Goal: Transaction & Acquisition: Purchase product/service

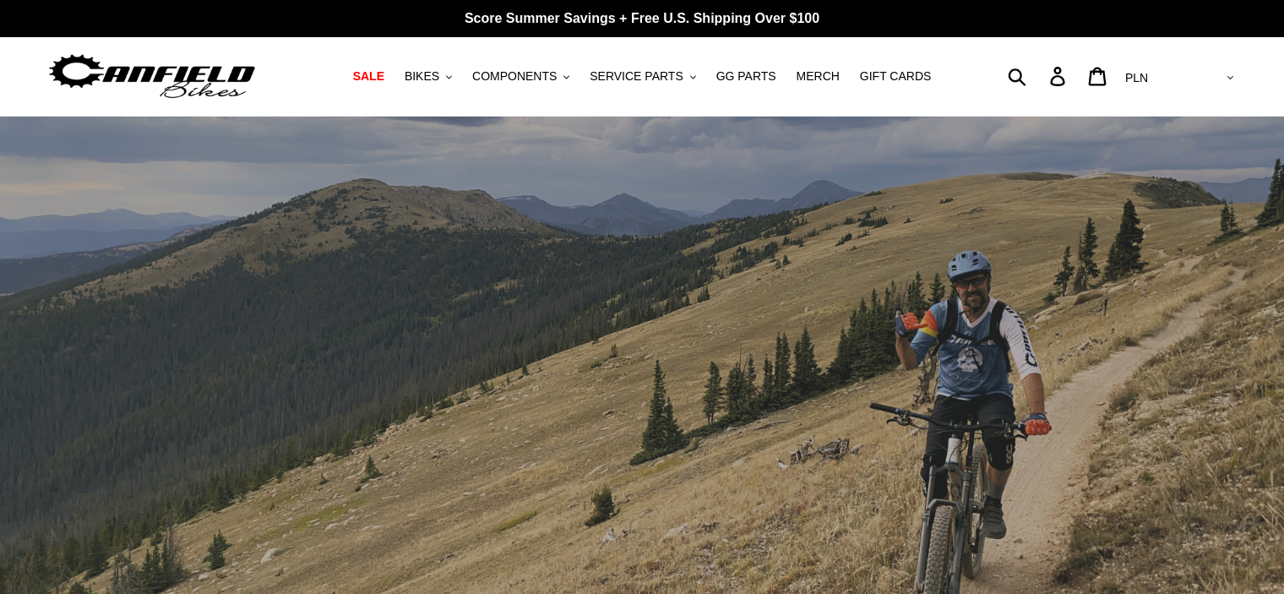
click at [335, 71] on h1 at bounding box center [195, 76] width 298 height 53
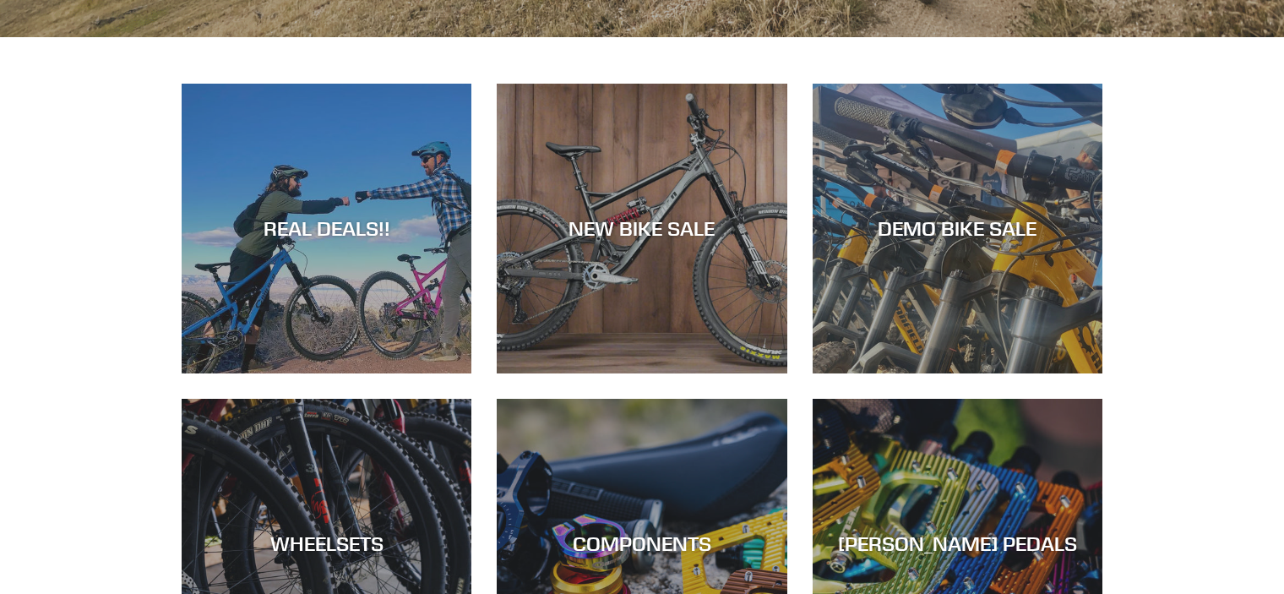
scroll to position [676, 0]
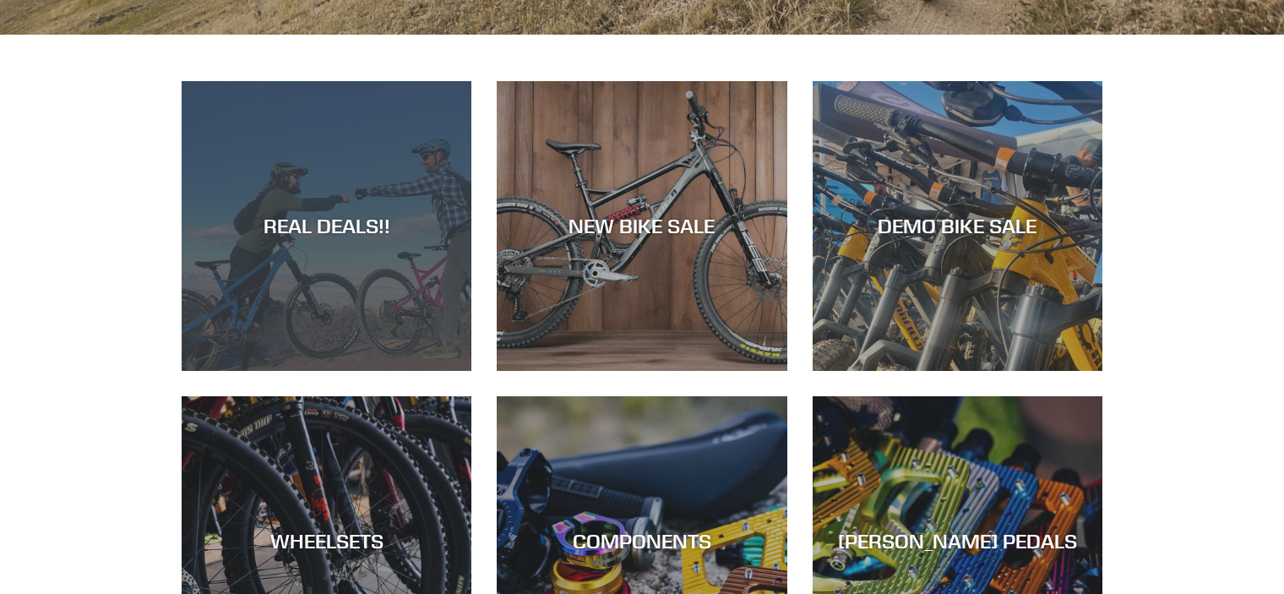
click at [387, 371] on div "REAL DEALS!!" at bounding box center [327, 371] width 290 height 0
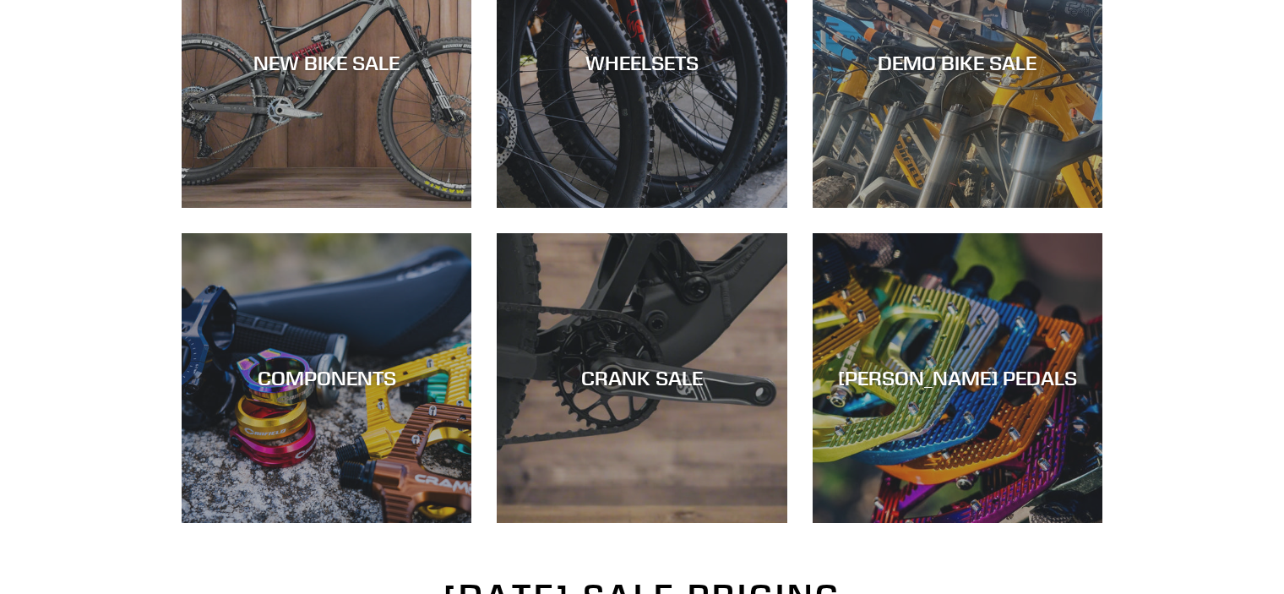
scroll to position [642, 0]
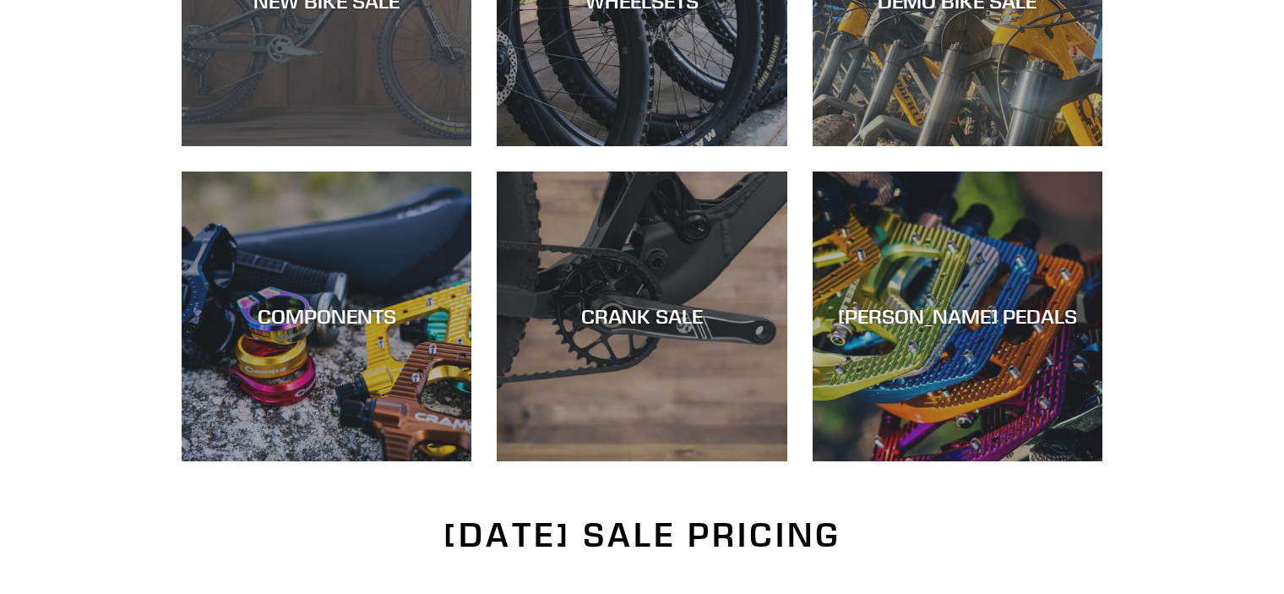
click at [286, 146] on div "NEW BIKE SALE" at bounding box center [327, 146] width 290 height 0
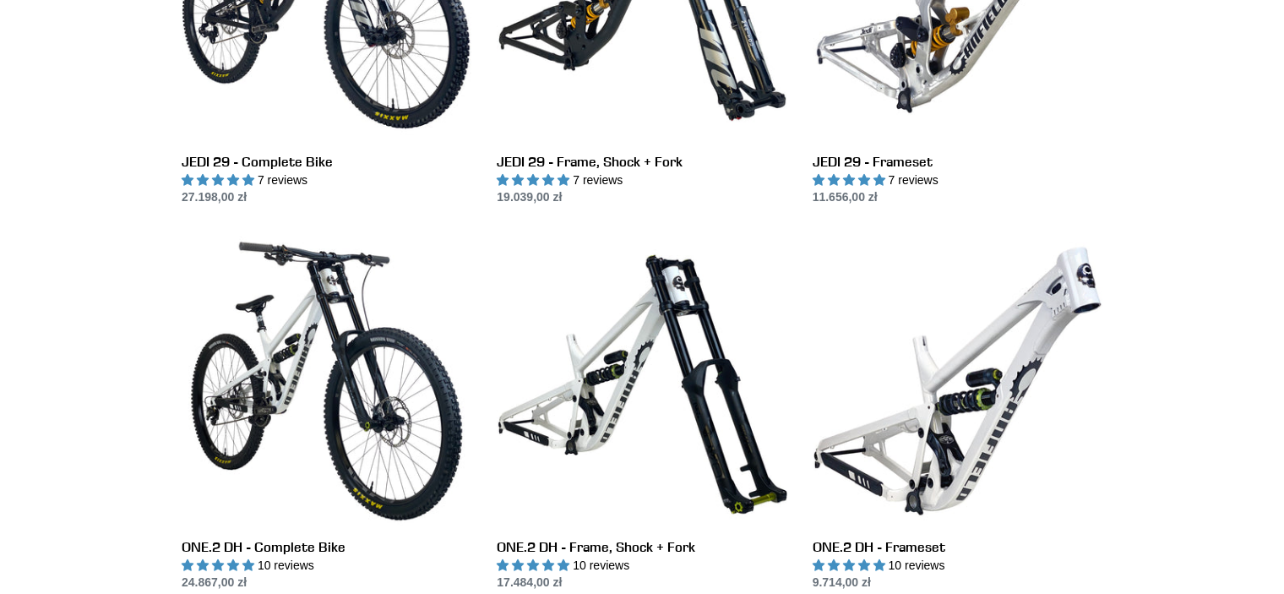
scroll to position [642, 0]
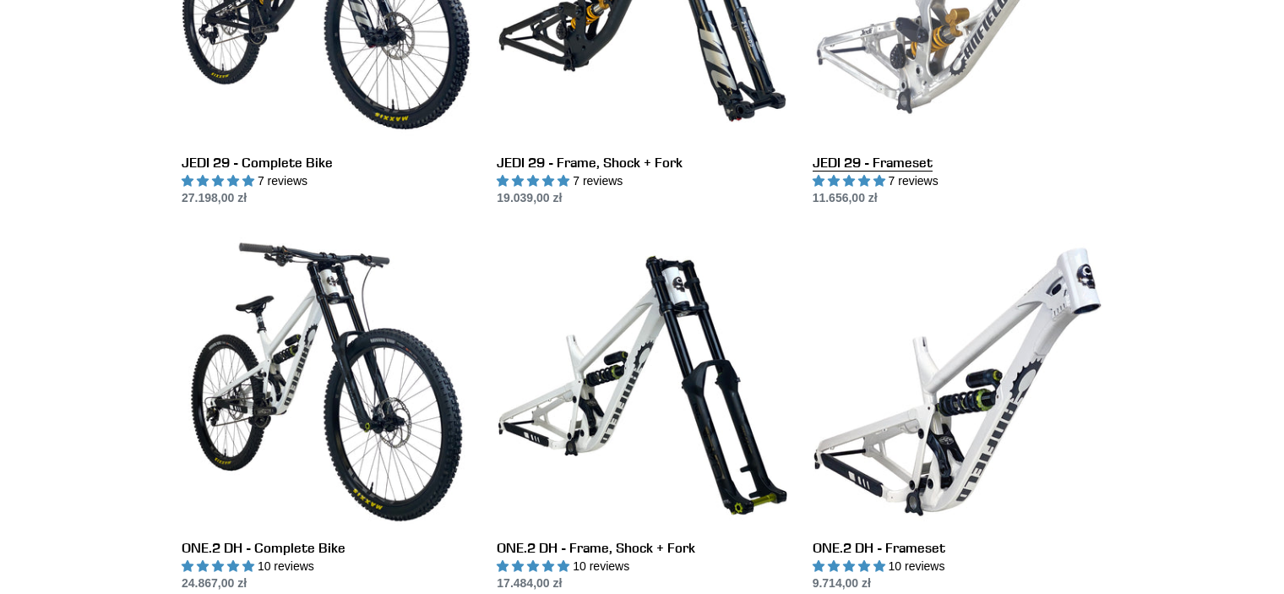
click at [921, 53] on link "JEDI 29 - Frameset" at bounding box center [958, 30] width 290 height 356
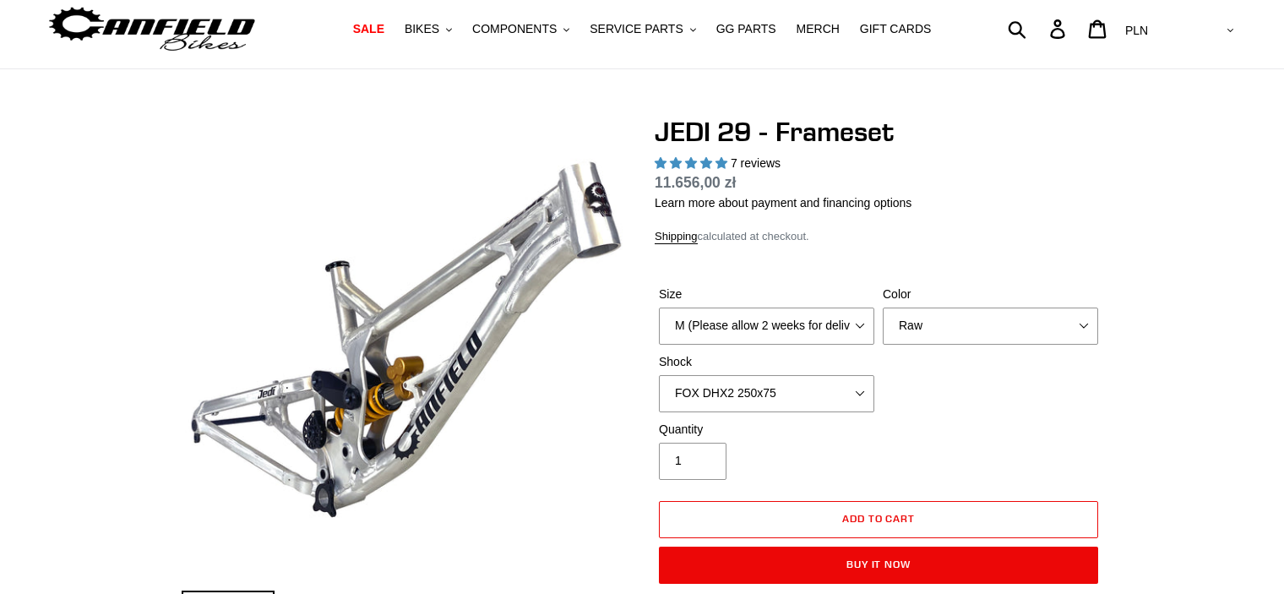
select select "highest-rating"
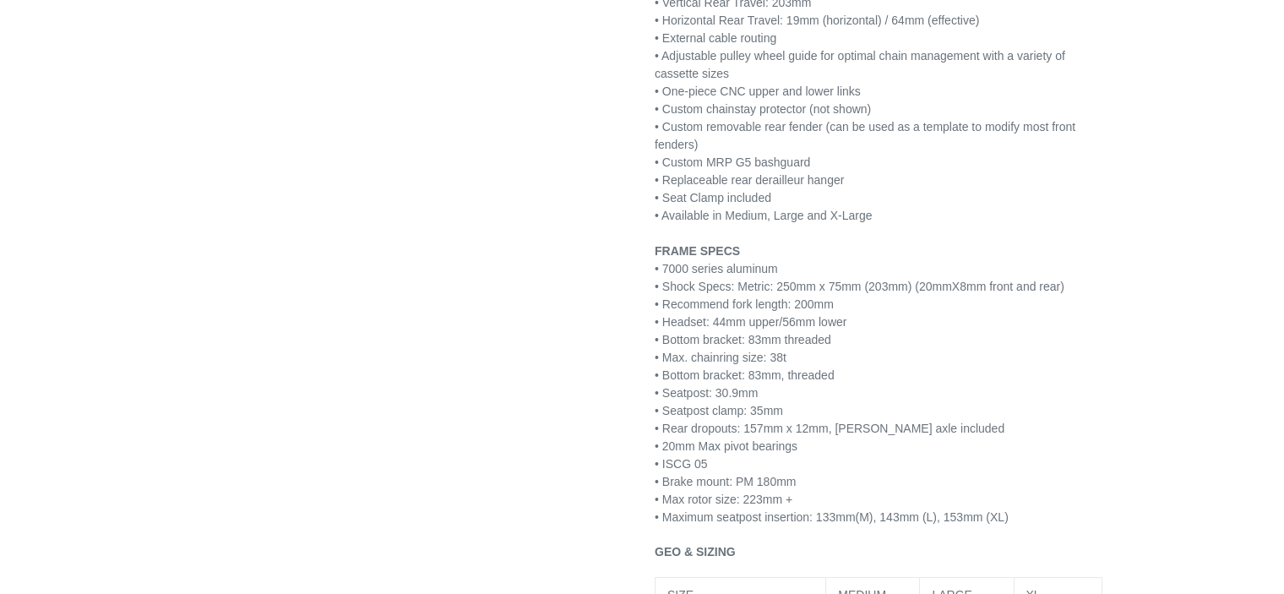
scroll to position [1014, 0]
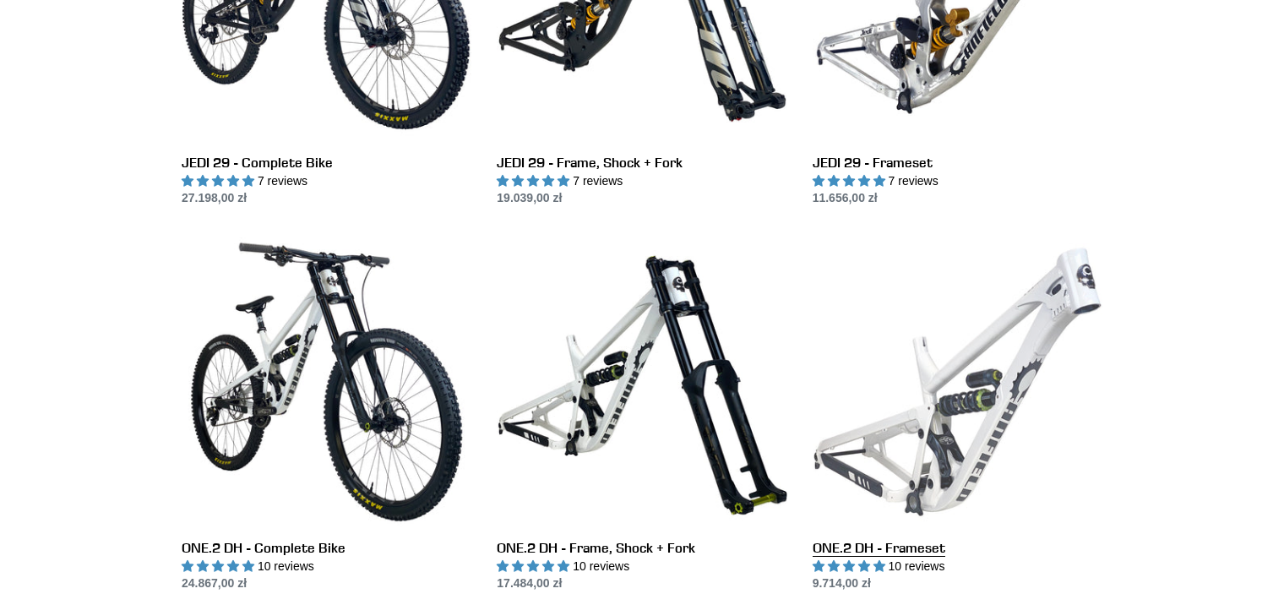
click at [935, 384] on link "ONE.2 DH - Frameset" at bounding box center [958, 415] width 290 height 356
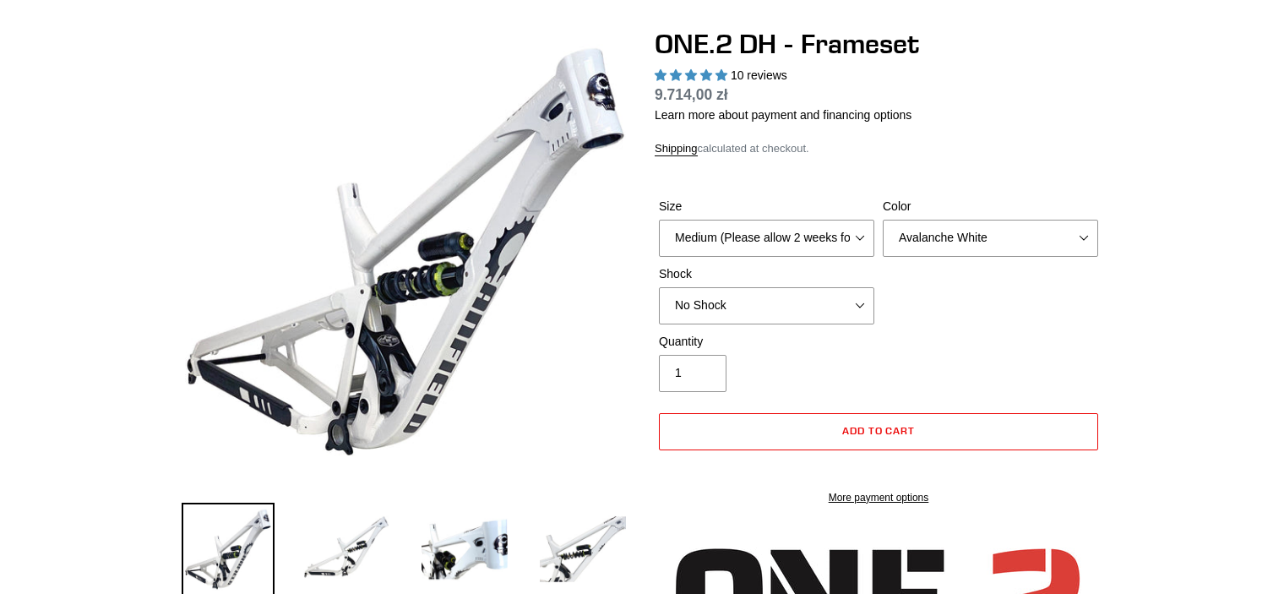
select select "highest-rating"
click at [862, 226] on select "Medium (Please allow 2 weeks for delivery) Large (Sold Out)" at bounding box center [766, 238] width 215 height 37
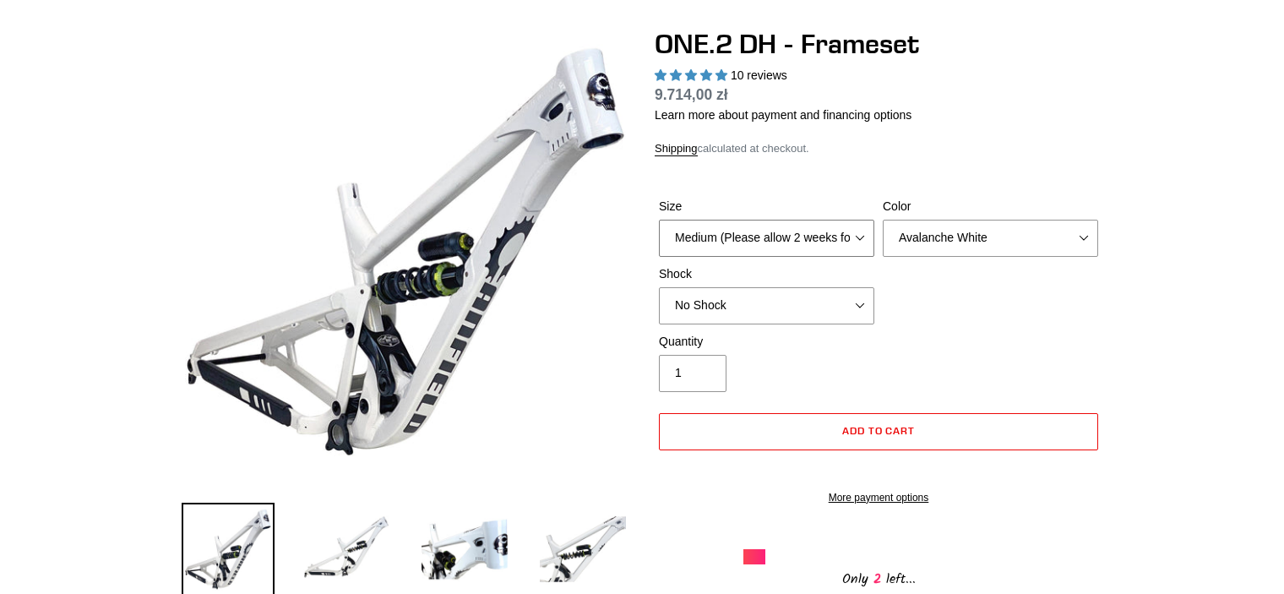
select select "Large (Sold Out)"
click at [659, 220] on select "Medium (Please allow 2 weeks for delivery) Large (Sold Out)" at bounding box center [766, 238] width 215 height 37
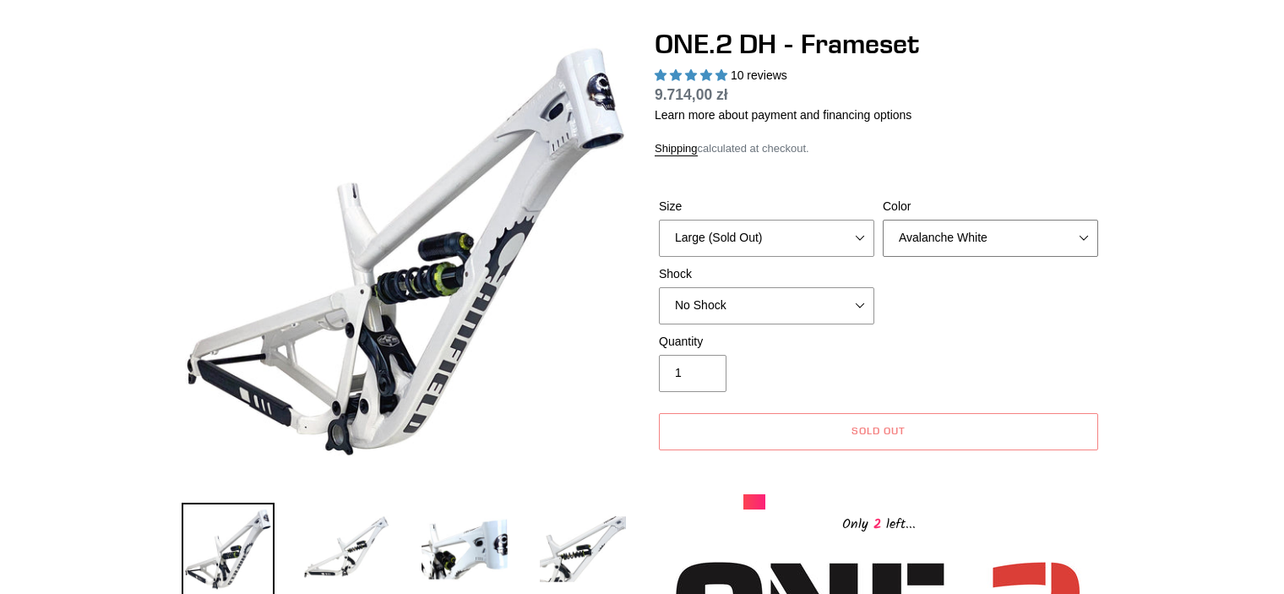
click at [951, 237] on select "Avalanche White Bentonite Grey" at bounding box center [990, 238] width 215 height 37
select select "Bentonite Grey"
click at [883, 220] on select "Avalanche White Bentonite Grey" at bounding box center [990, 238] width 215 height 37
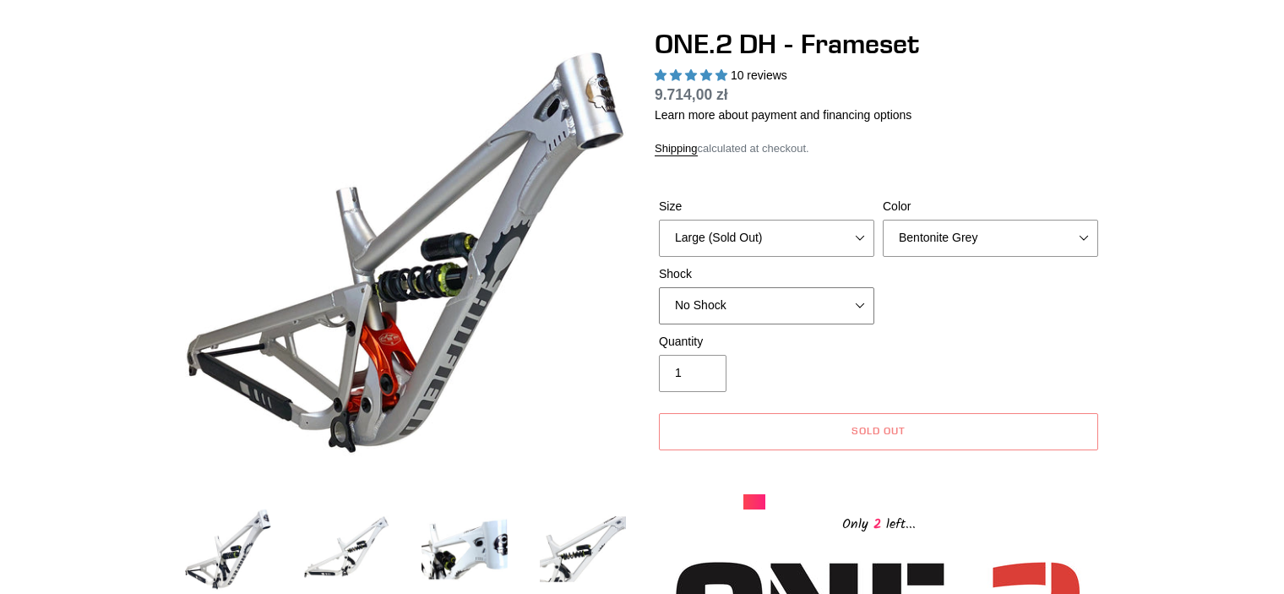
click at [803, 306] on select "No Shock Fox DHX2 Coil RockShox Vivid Coil EXT Storia LOK V3 (Custom Order)" at bounding box center [766, 305] width 215 height 37
click at [659, 287] on select "No Shock Fox DHX2 Coil RockShox Vivid Coil EXT Storia LOK V3 (Custom Order)" at bounding box center [766, 305] width 215 height 37
click at [794, 306] on select "No Shock Fox DHX2 Coil RockShox Vivid Coil EXT Storia LOK V3 (Custom Order)" at bounding box center [766, 305] width 215 height 37
select select "RockShox Vivid Coil"
click at [659, 287] on select "No Shock Fox DHX2 Coil RockShox Vivid Coil EXT Storia LOK V3 (Custom Order)" at bounding box center [766, 305] width 215 height 37
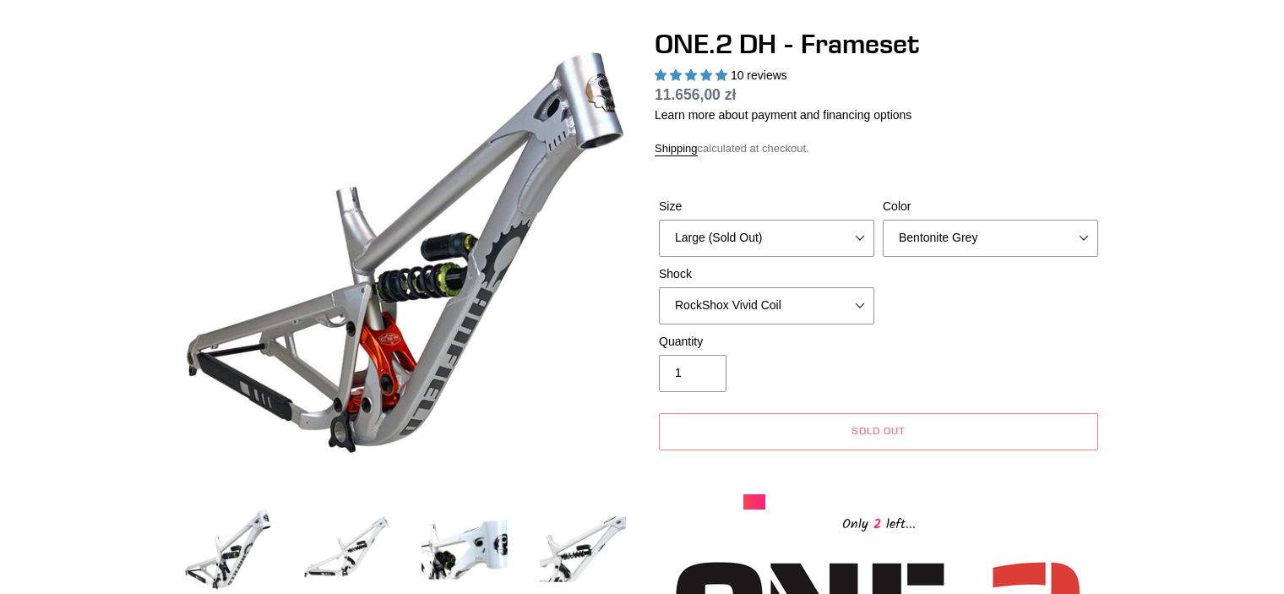
click at [1033, 302] on div "Size Medium (Please allow 2 weeks for delivery) Large (Sold Out) Color Avalanch…" at bounding box center [879, 265] width 448 height 135
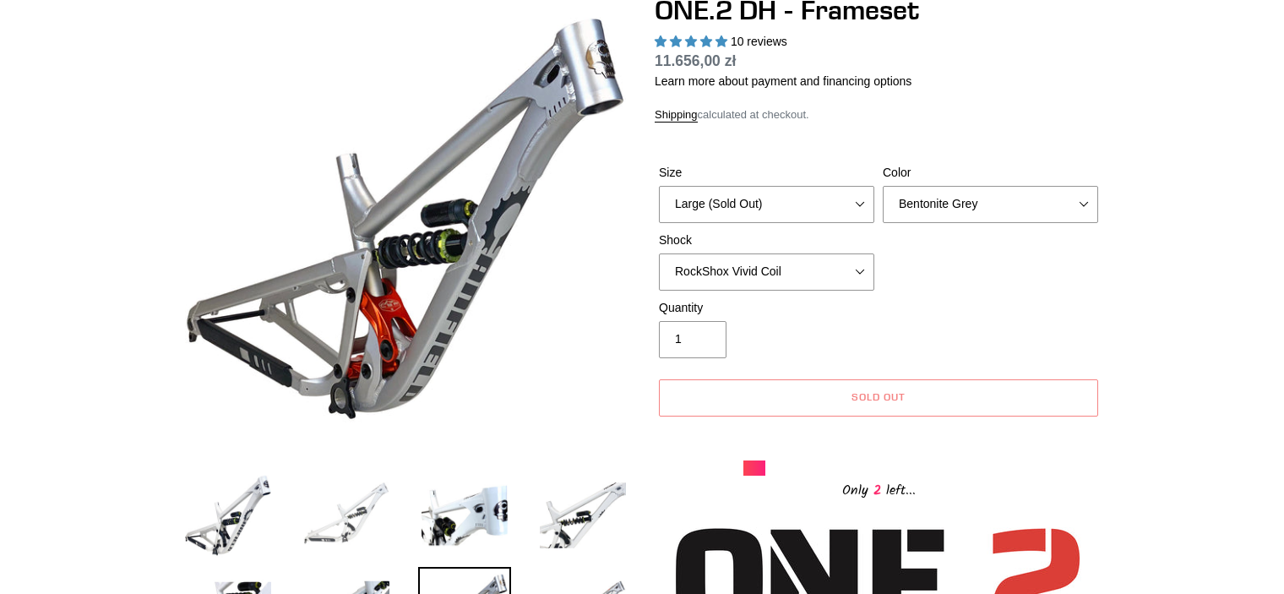
click at [349, 520] on img at bounding box center [346, 515] width 93 height 93
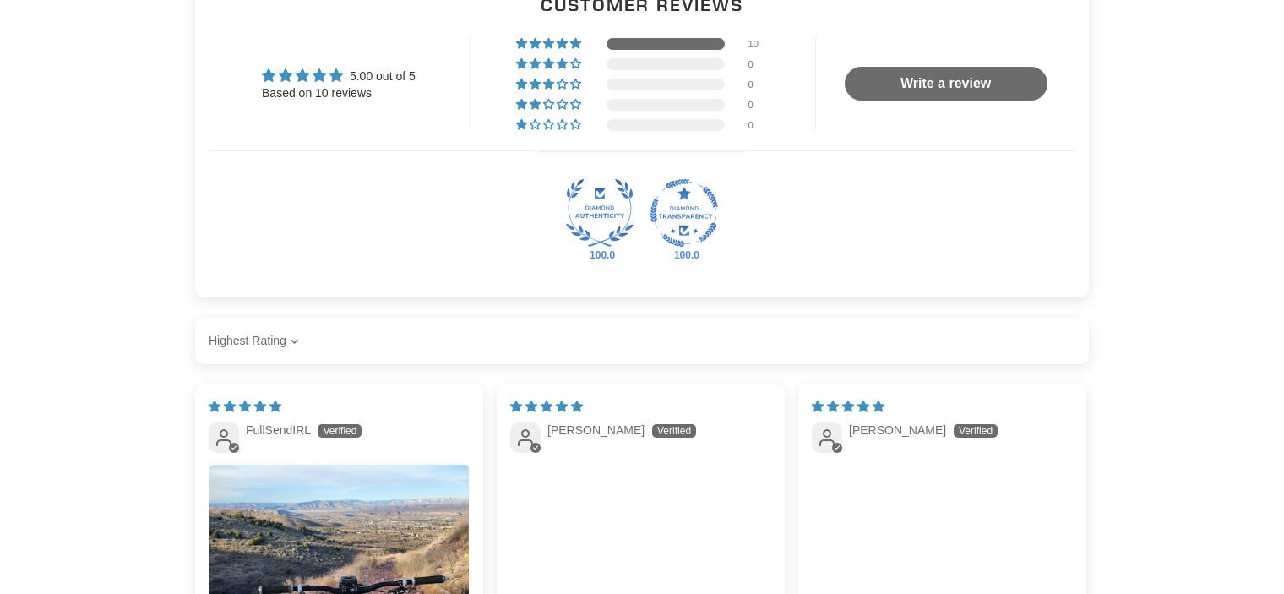
scroll to position [2703, 0]
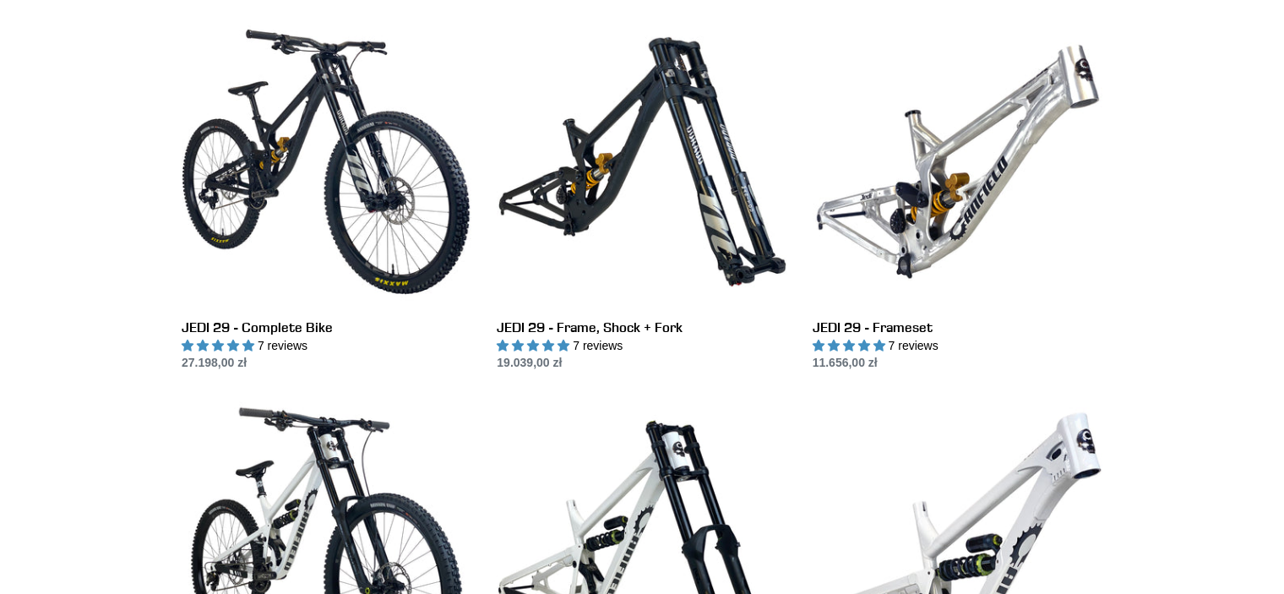
scroll to position [430, 0]
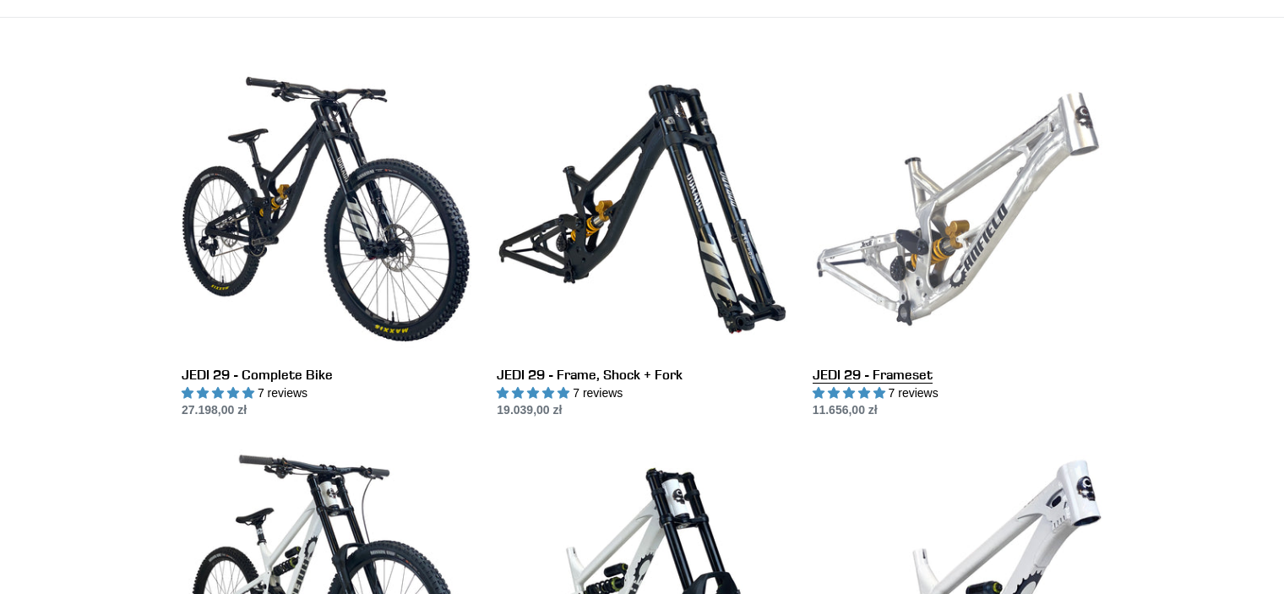
click at [934, 138] on link "JEDI 29 - Frameset" at bounding box center [958, 242] width 290 height 356
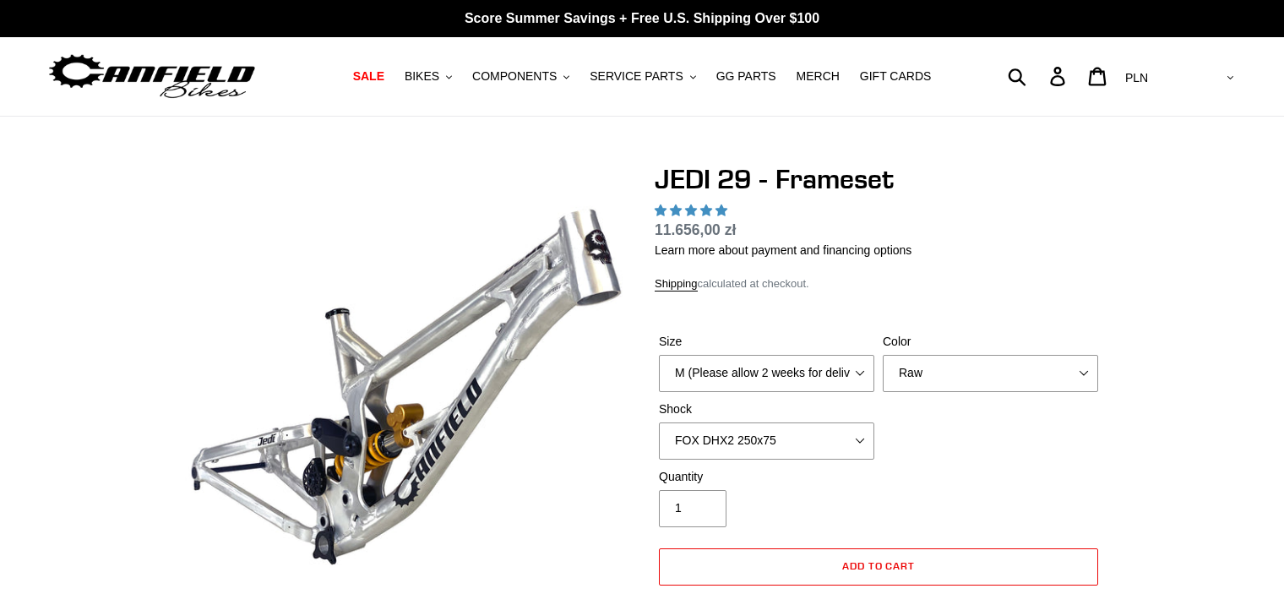
select select "highest-rating"
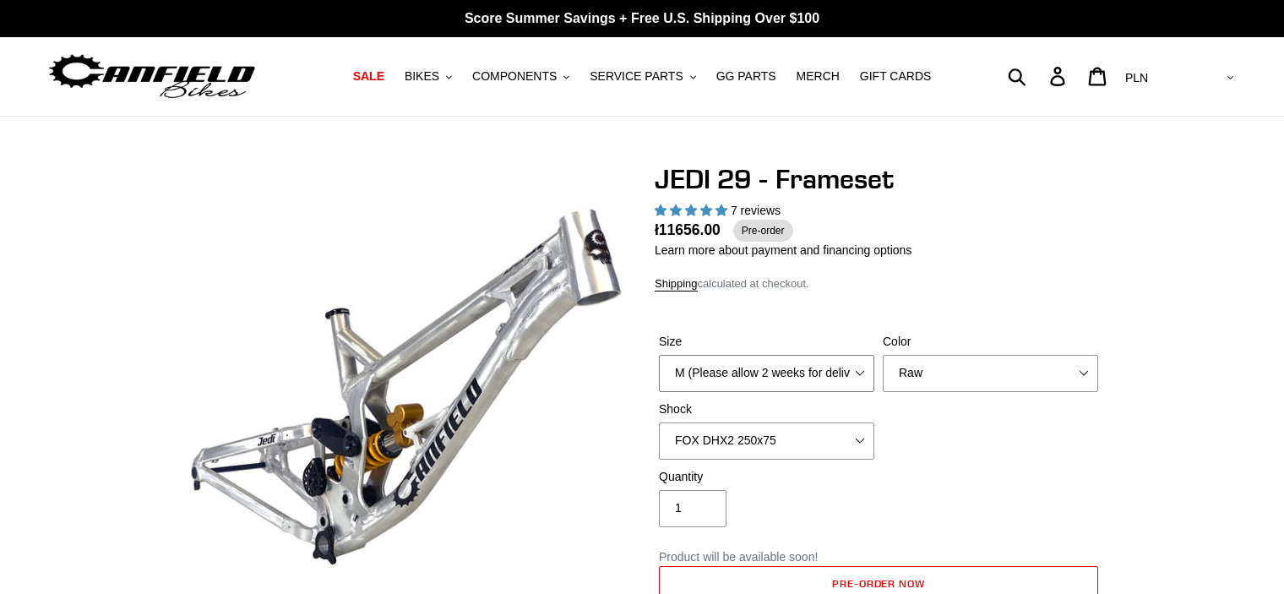
click at [776, 373] on select "M (Please allow 2 weeks for delivery) L (Please allow 2 weeks for delivery) XL" at bounding box center [766, 373] width 215 height 37
select select "XL"
click at [659, 355] on select "M (Please allow 2 weeks for delivery) L (Please allow 2 weeks for delivery) XL" at bounding box center [766, 373] width 215 height 37
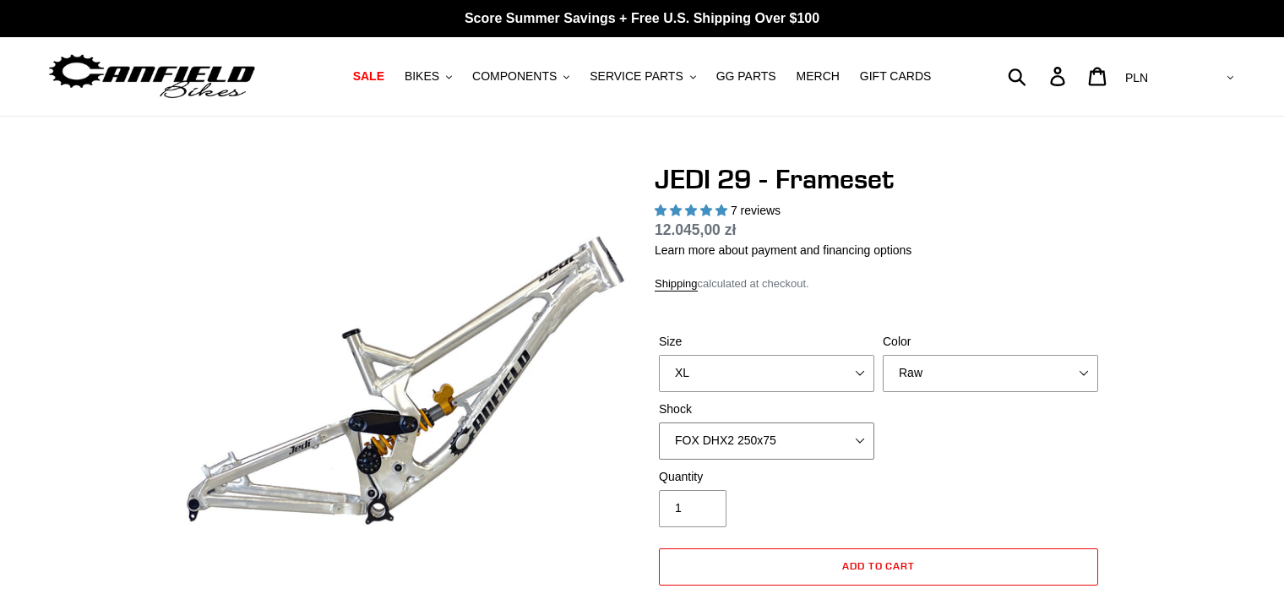
click at [837, 433] on select "No Shock FOX DHX2 250x75 RockShox Vivid Ultimate DH 250x75 EXT e-Storia LOX V3" at bounding box center [766, 440] width 215 height 37
click at [659, 422] on select "No Shock FOX DHX2 250x75 RockShox Vivid Ultimate DH 250x75 EXT e-Storia LOX V3" at bounding box center [766, 440] width 215 height 37
click at [765, 453] on select "No Shock FOX DHX2 250x75 RockShox Vivid Ultimate DH 250x75 EXT e-Storia LOX V3" at bounding box center [766, 440] width 215 height 37
click at [659, 422] on select "No Shock FOX DHX2 250x75 RockShox Vivid Ultimate DH 250x75 EXT e-Storia LOX V3" at bounding box center [766, 440] width 215 height 37
click at [722, 441] on select "No Shock FOX DHX2 250x75 RockShox Vivid Ultimate DH 250x75 EXT e-Storia LOX V3" at bounding box center [766, 440] width 215 height 37
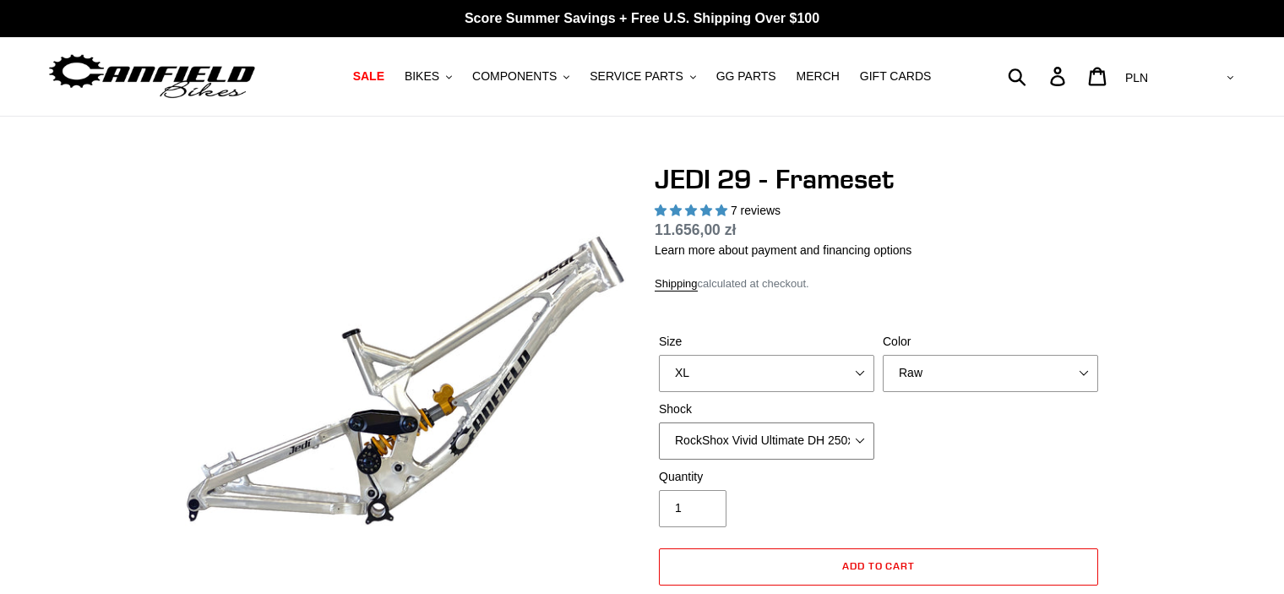
select select "FOX DHX2 250x75"
click at [659, 422] on select "No Shock FOX DHX2 250x75 RockShox Vivid Ultimate DH 250x75 EXT e-Storia LOX V3" at bounding box center [766, 440] width 215 height 37
click at [783, 435] on select "No Shock FOX DHX2 250x75 RockShox Vivid Ultimate DH 250x75 EXT e-Storia LOX V3" at bounding box center [766, 440] width 215 height 37
click at [917, 501] on div "Quantity 1" at bounding box center [879, 502] width 448 height 68
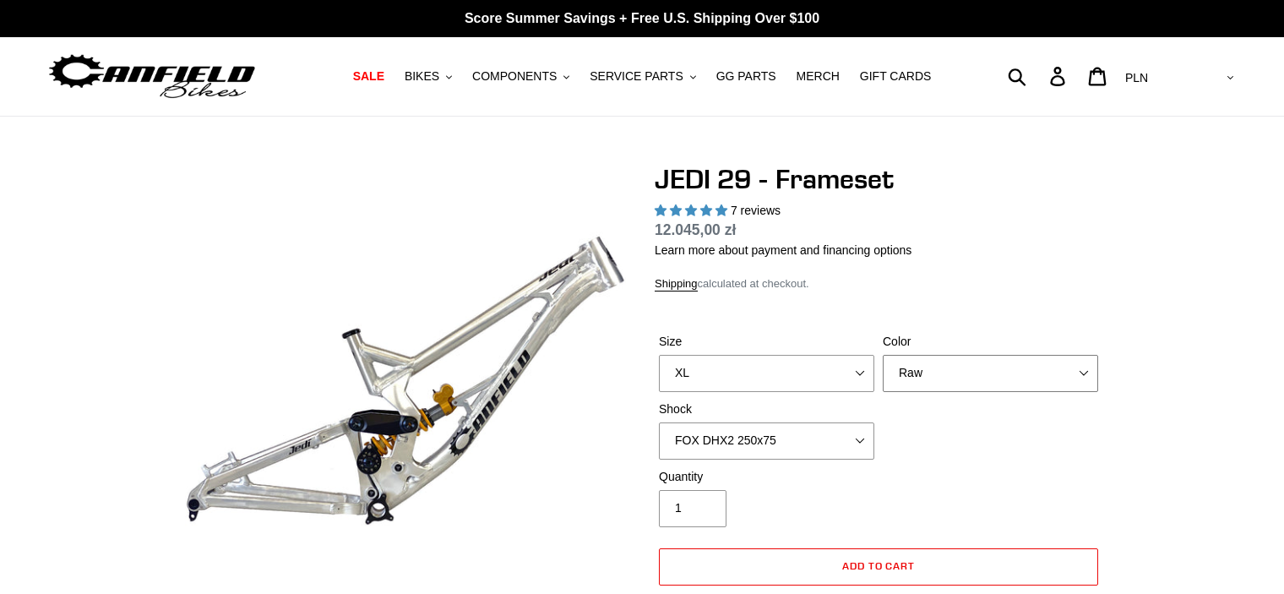
click at [1064, 378] on select "Orange Raw Stealth Black" at bounding box center [990, 373] width 215 height 37
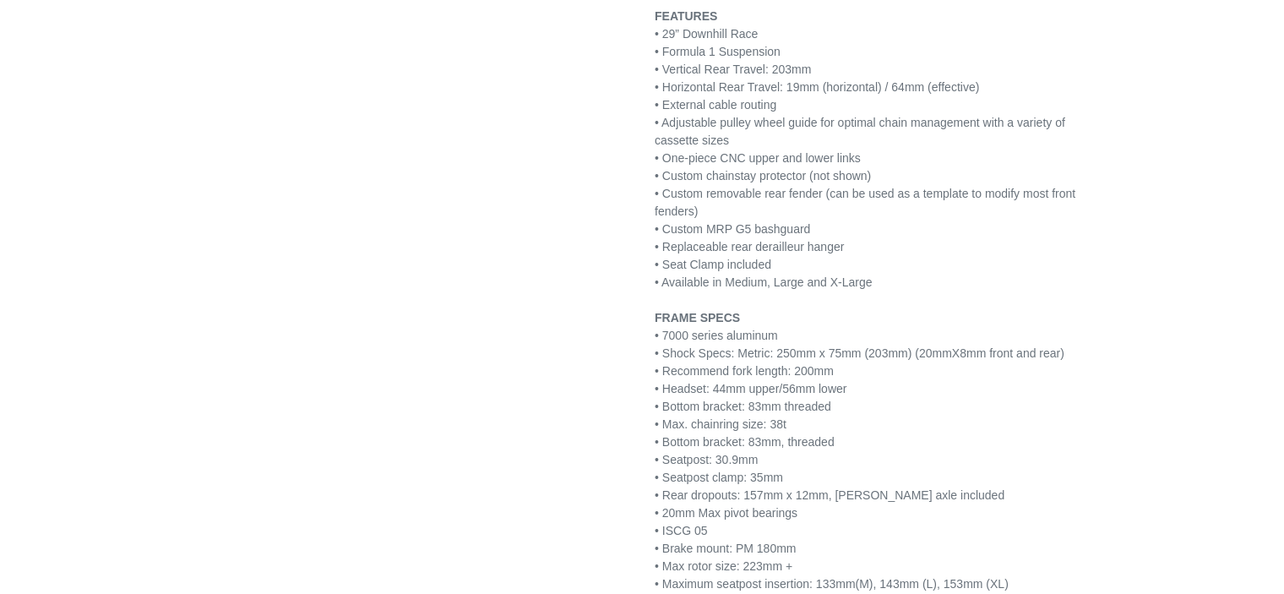
scroll to position [946, 0]
